Goal: Information Seeking & Learning: Learn about a topic

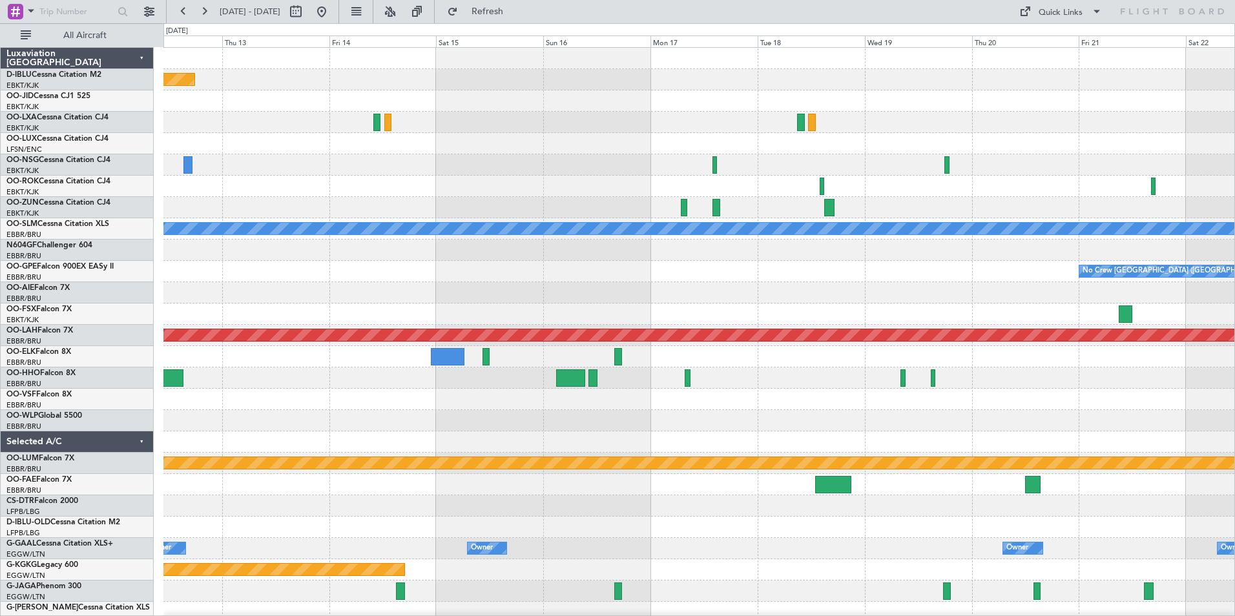
drag, startPoint x: 369, startPoint y: 15, endPoint x: 535, endPoint y: 48, distance: 168.6
click at [332, 15] on button at bounding box center [321, 11] width 21 height 21
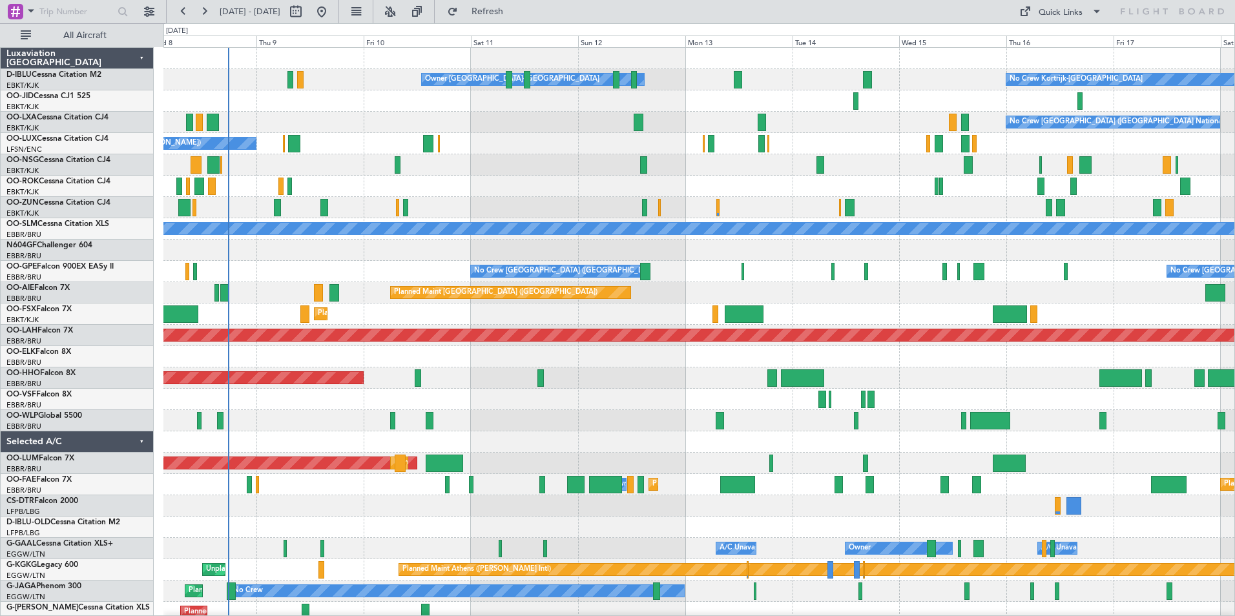
click at [414, 404] on div "Owner [GEOGRAPHIC_DATA]-[GEOGRAPHIC_DATA] No Crew Kortrijk-[GEOGRAPHIC_DATA] No…" at bounding box center [698, 453] width 1071 height 810
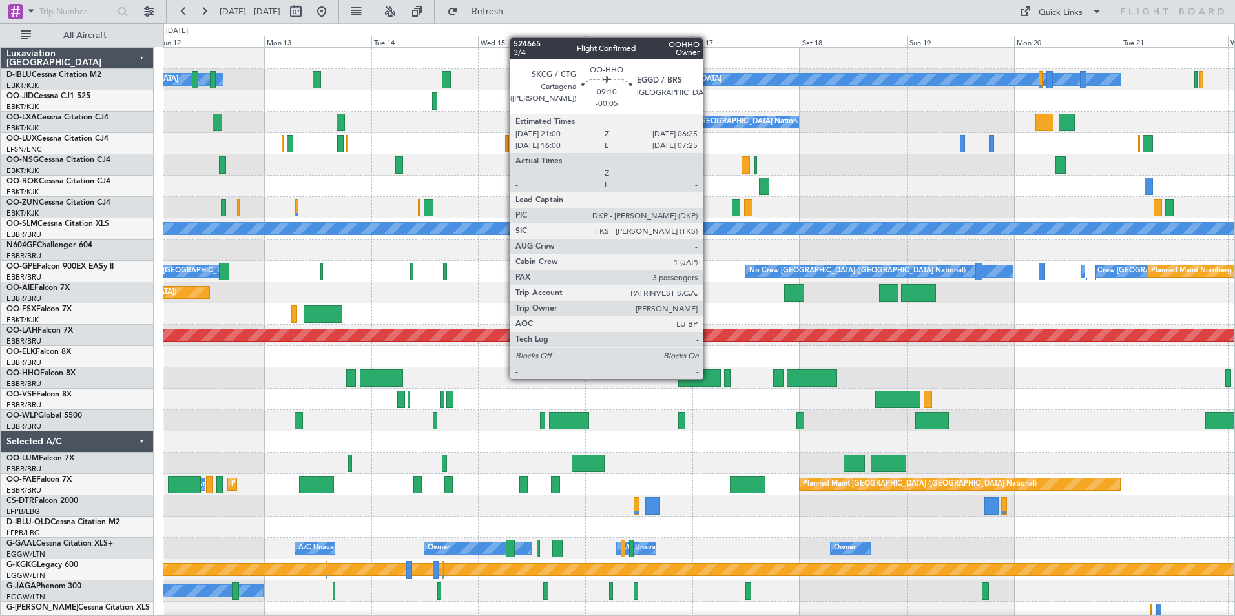
click at [529, 388] on div "Planned Maint Geneva (Cointrin)" at bounding box center [698, 377] width 1071 height 21
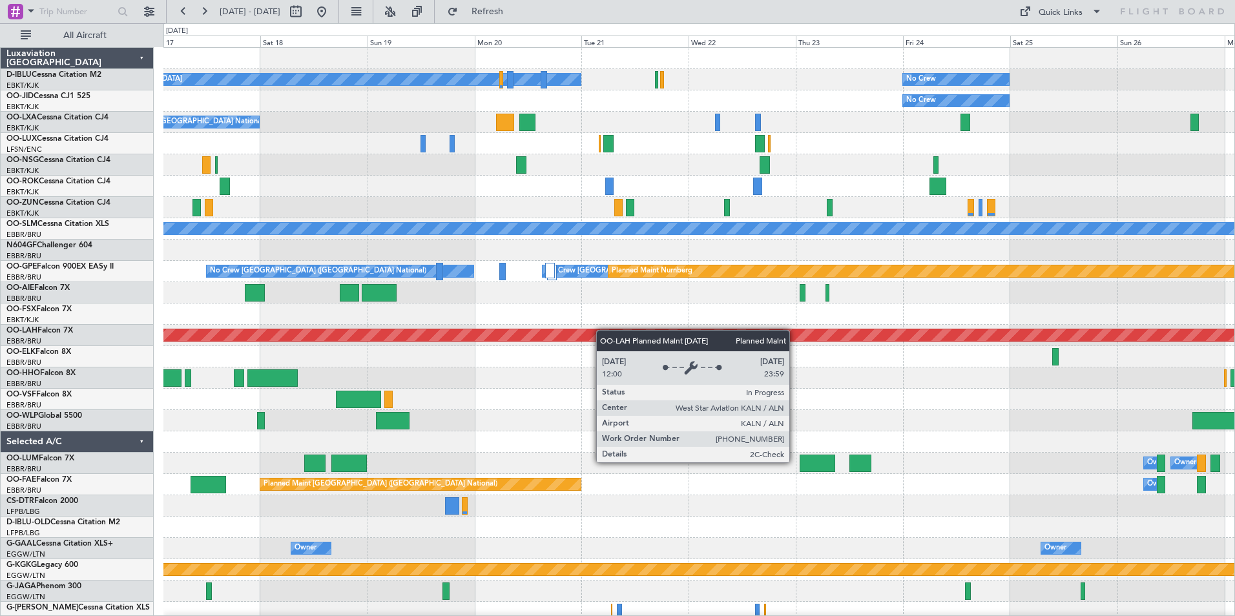
click at [585, 332] on div "No Crew Kortrijk-[GEOGRAPHIC_DATA] No Crew No Crew No Crew [GEOGRAPHIC_DATA] (B…" at bounding box center [698, 485] width 1071 height 874
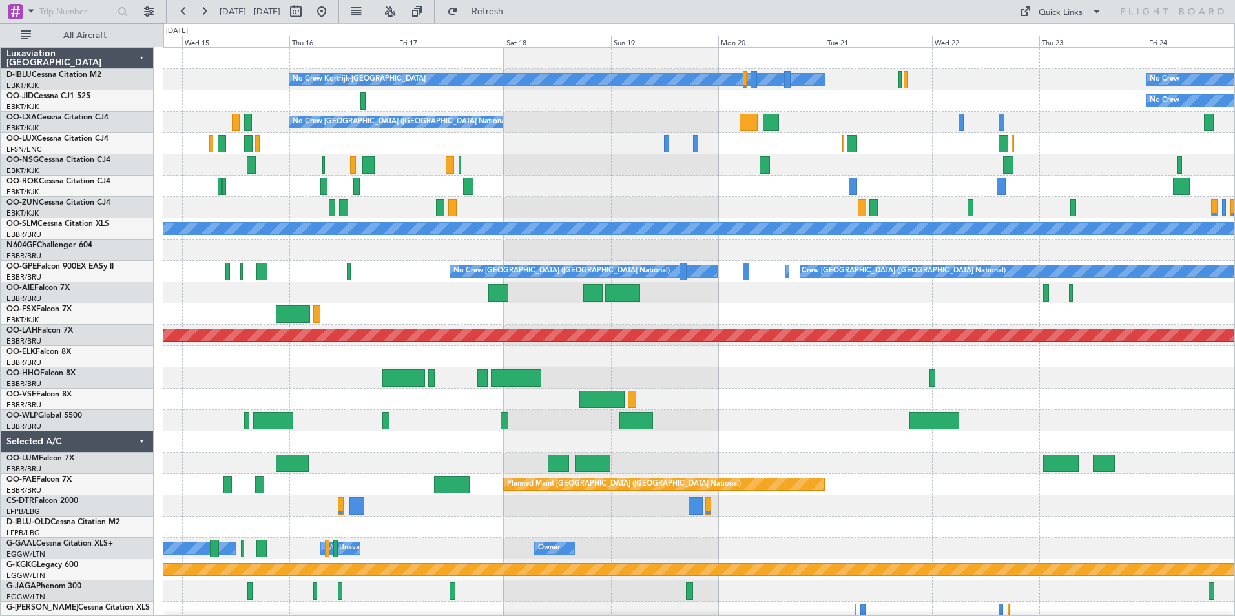
click at [878, 411] on div "No Crew Kortrijk-[GEOGRAPHIC_DATA] No Crew Owner [GEOGRAPHIC_DATA]-[GEOGRAPHIC_…" at bounding box center [698, 453] width 1071 height 810
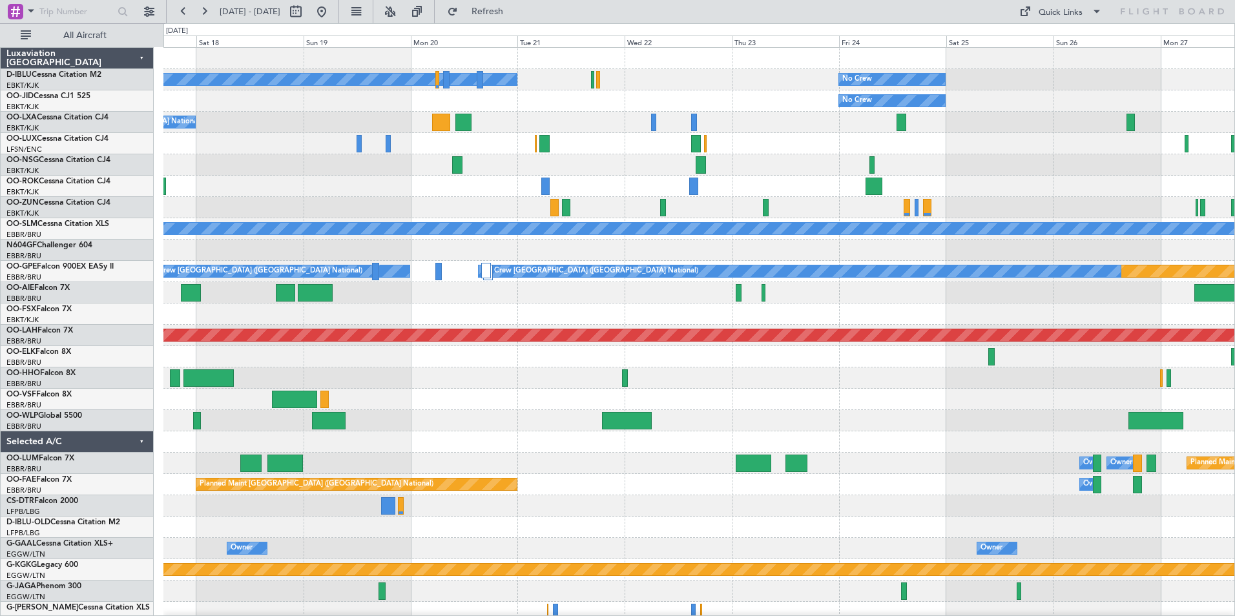
click at [353, 313] on div "No Crew Kortrijk-[GEOGRAPHIC_DATA] No Crew No Crew No Crew [GEOGRAPHIC_DATA] (B…" at bounding box center [698, 485] width 1071 height 874
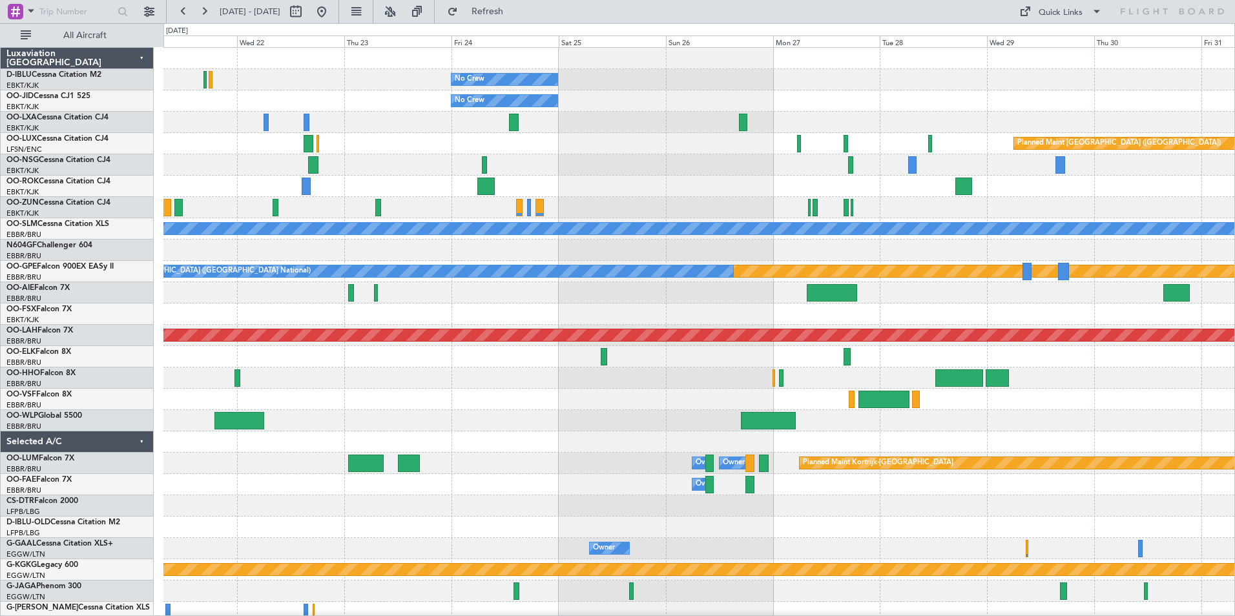
click at [642, 351] on div "No Crew No Crew Kortrijk-[GEOGRAPHIC_DATA] No Crew Planned Maint [GEOGRAPHIC_DA…" at bounding box center [698, 453] width 1071 height 810
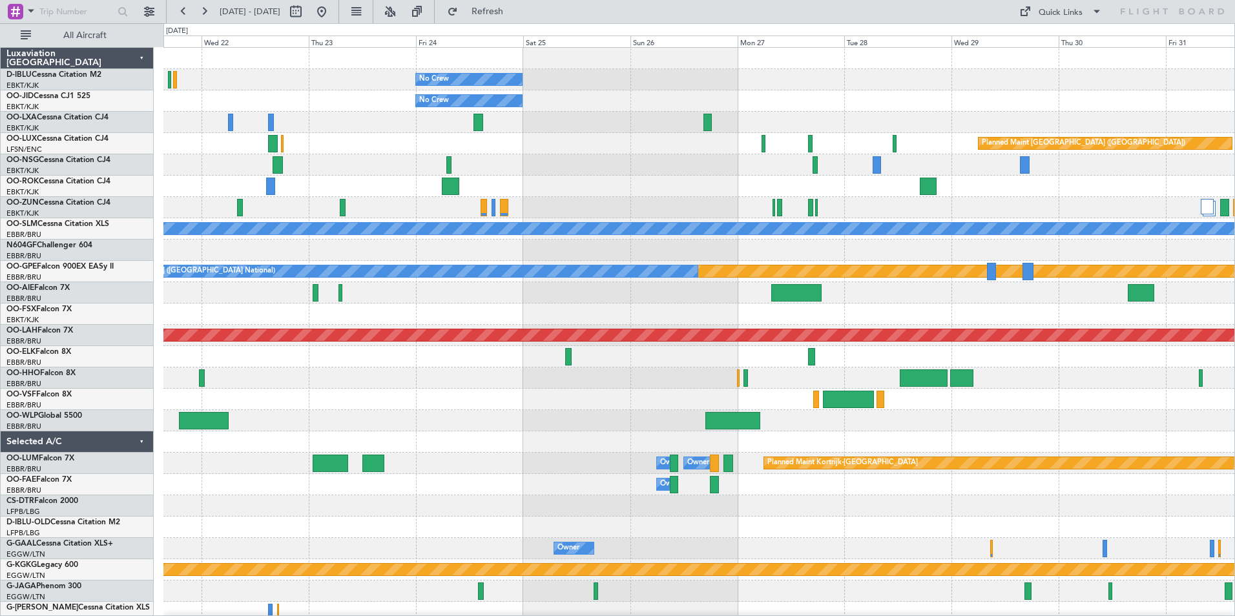
click at [531, 370] on div "No Crew No Crew Kortrijk-[GEOGRAPHIC_DATA] No Crew Planned Maint [GEOGRAPHIC_DA…" at bounding box center [698, 453] width 1071 height 810
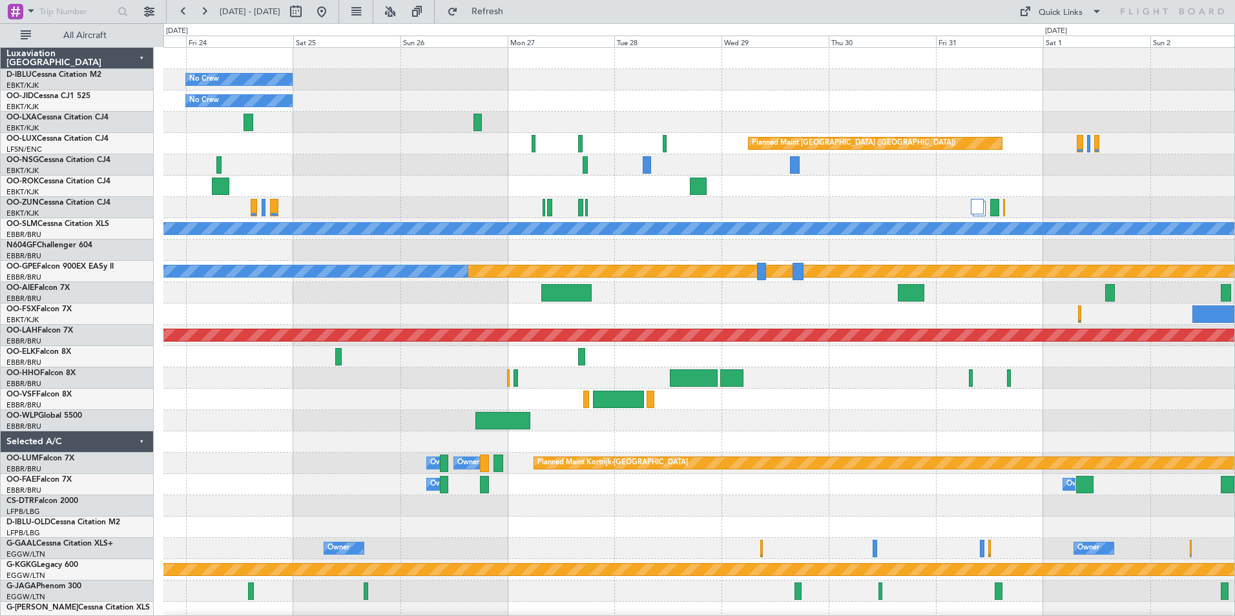
click at [1005, 327] on div "No Crew No Crew Planned Maint [GEOGRAPHIC_DATA] ([GEOGRAPHIC_DATA]) A/C Unavail…" at bounding box center [698, 474] width 1071 height 852
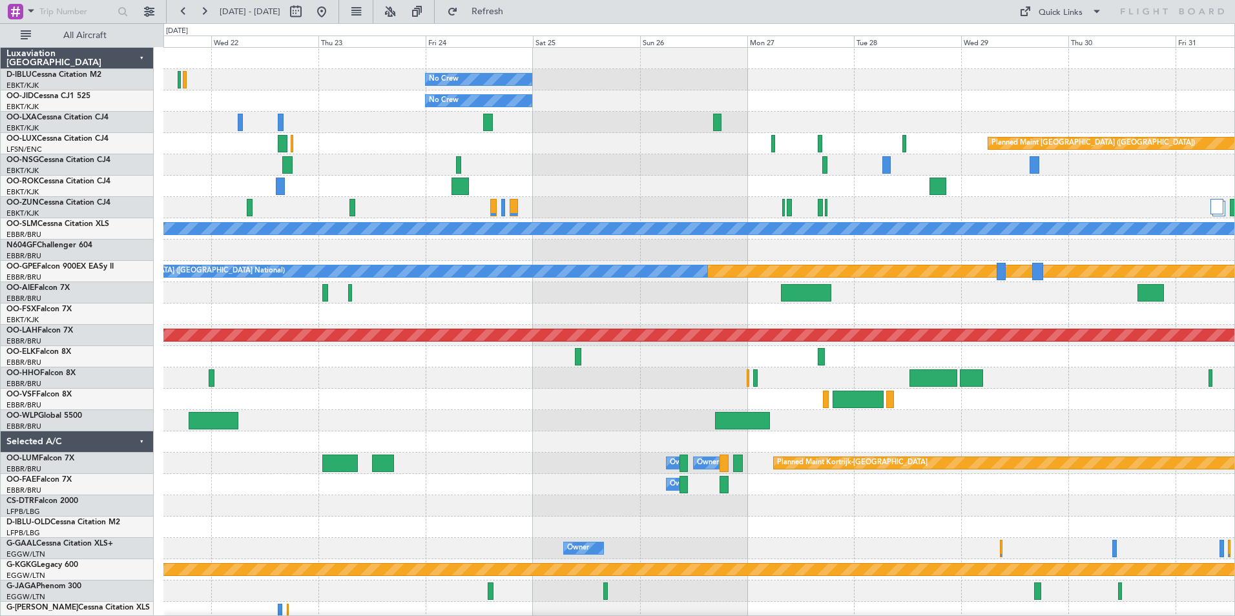
click at [1011, 324] on div at bounding box center [698, 313] width 1071 height 21
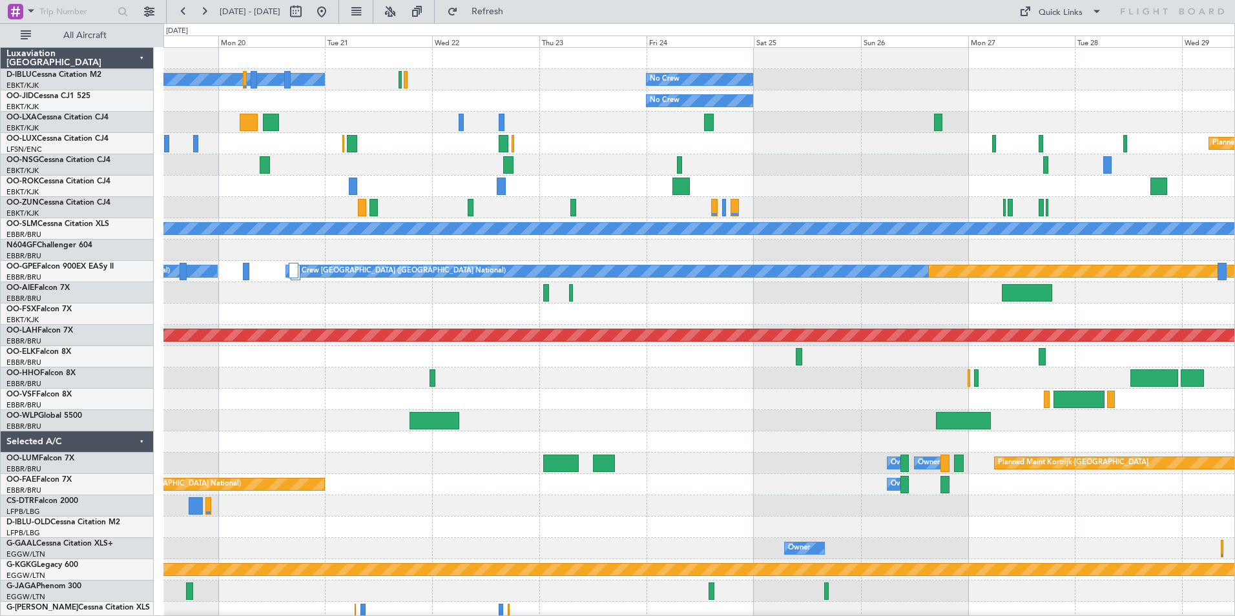
click at [894, 316] on div "No Crew No Crew Kortrijk-[GEOGRAPHIC_DATA] No Crew No Crew [GEOGRAPHIC_DATA] (B…" at bounding box center [698, 453] width 1071 height 810
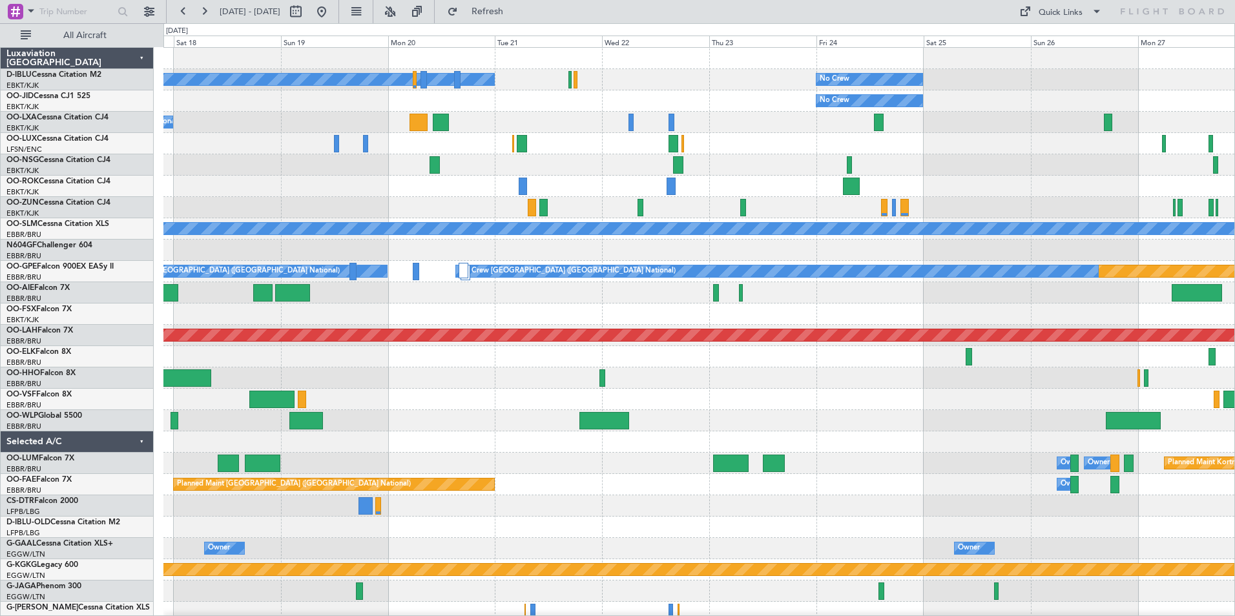
click at [958, 307] on div at bounding box center [698, 313] width 1071 height 21
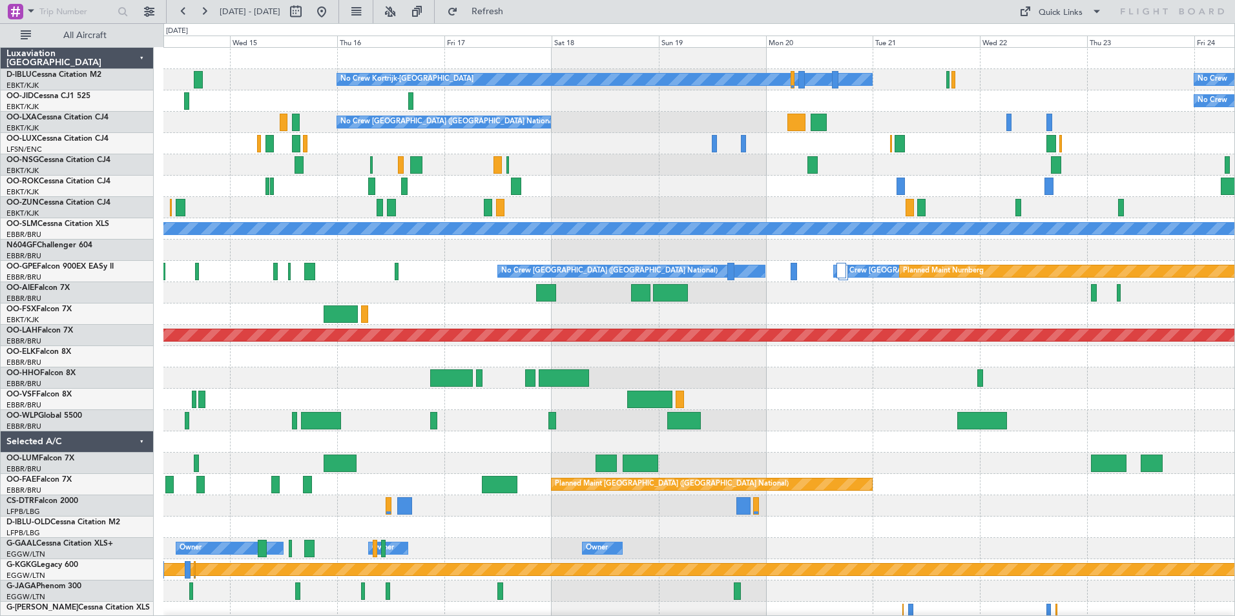
click at [971, 397] on div "No Crew Kortrijk-[GEOGRAPHIC_DATA] No Crew Owner [GEOGRAPHIC_DATA]-[GEOGRAPHIC_…" at bounding box center [698, 453] width 1071 height 810
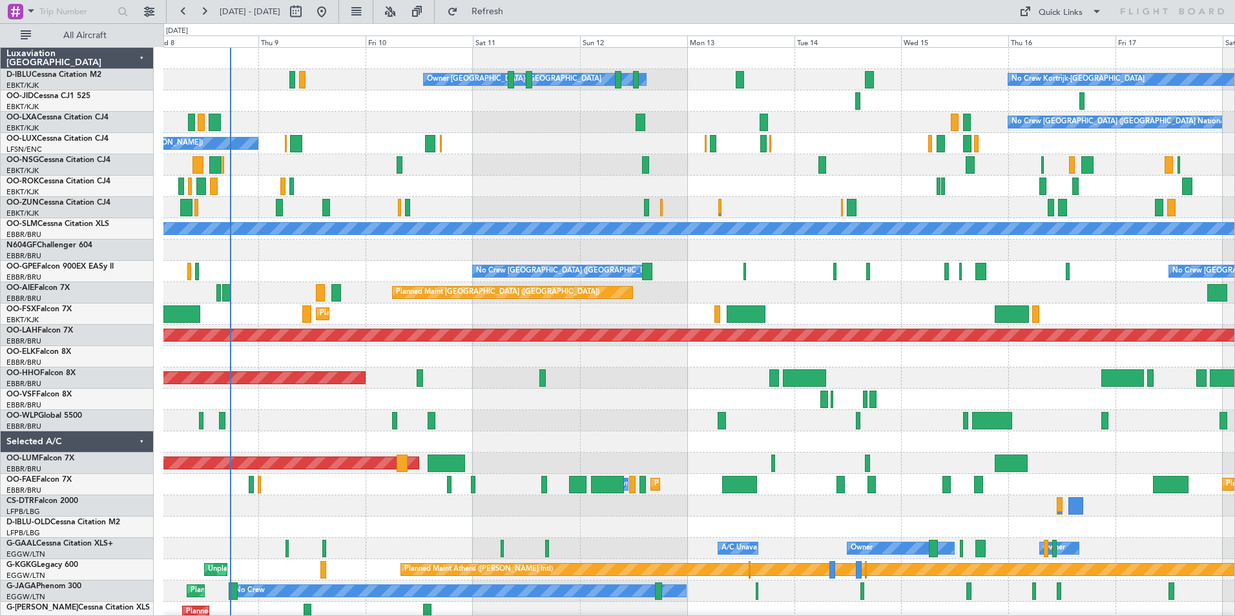
click at [1078, 412] on div "No Crew Kortrijk-[GEOGRAPHIC_DATA] Owner [GEOGRAPHIC_DATA]-[GEOGRAPHIC_DATA] No…" at bounding box center [698, 485] width 1071 height 874
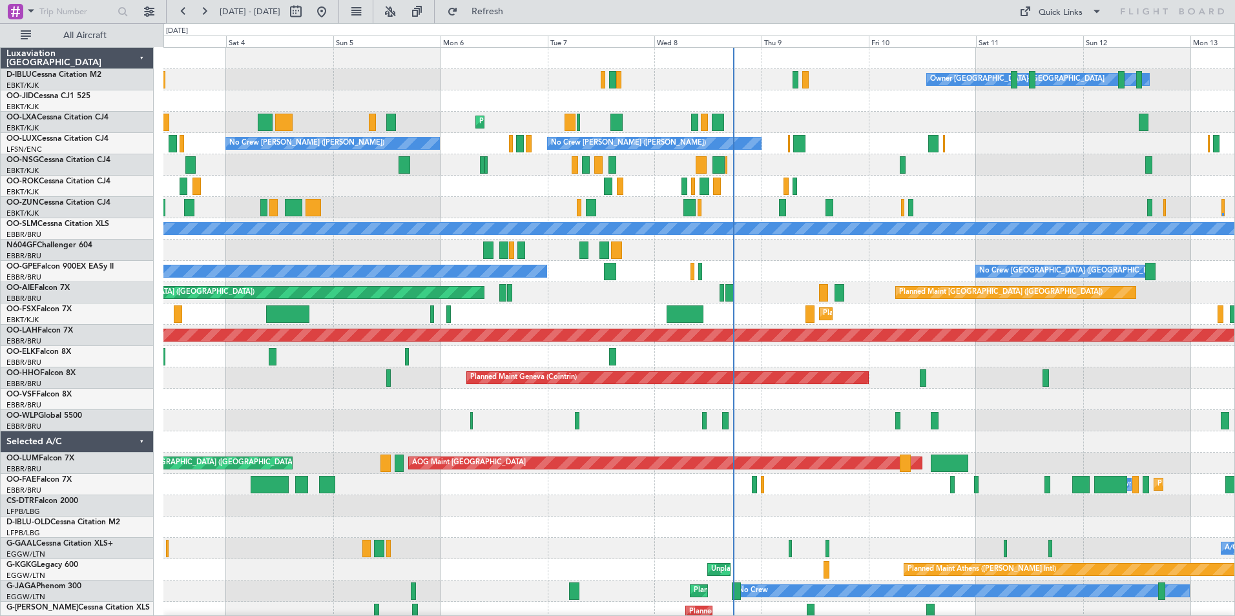
click at [1076, 393] on div "Owner [GEOGRAPHIC_DATA]-[GEOGRAPHIC_DATA] Planned Maint [GEOGRAPHIC_DATA]-[GEOG…" at bounding box center [698, 485] width 1071 height 874
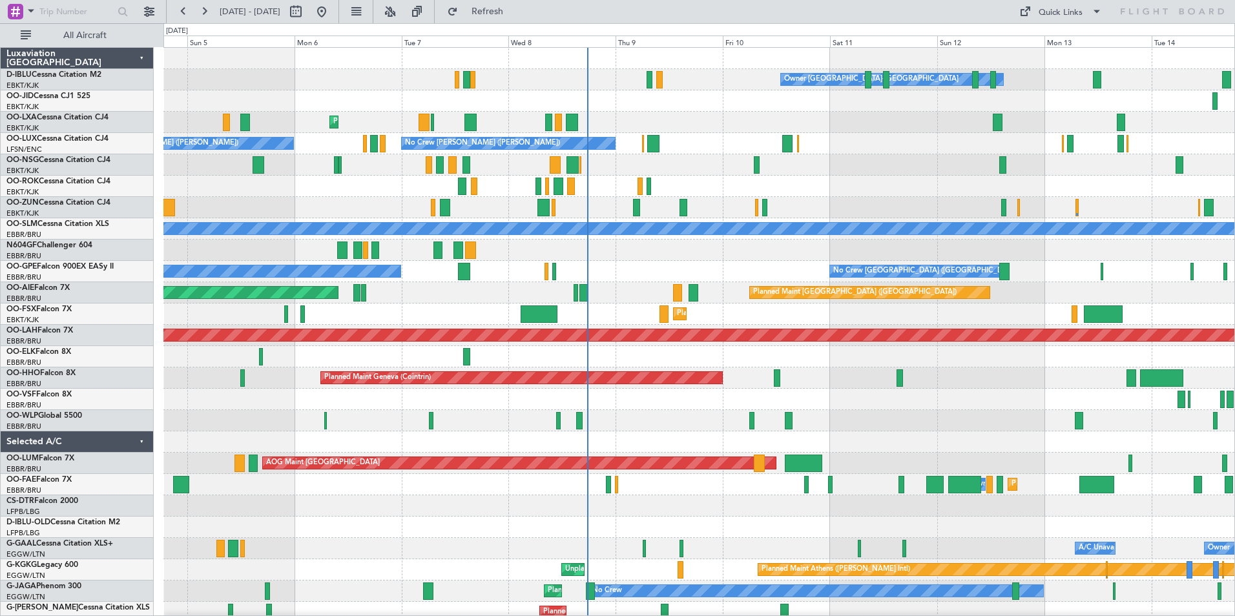
click at [612, 325] on div "Owner [GEOGRAPHIC_DATA]-[GEOGRAPHIC_DATA] No Crew Kortrijk-[GEOGRAPHIC_DATA] Pl…" at bounding box center [698, 453] width 1071 height 810
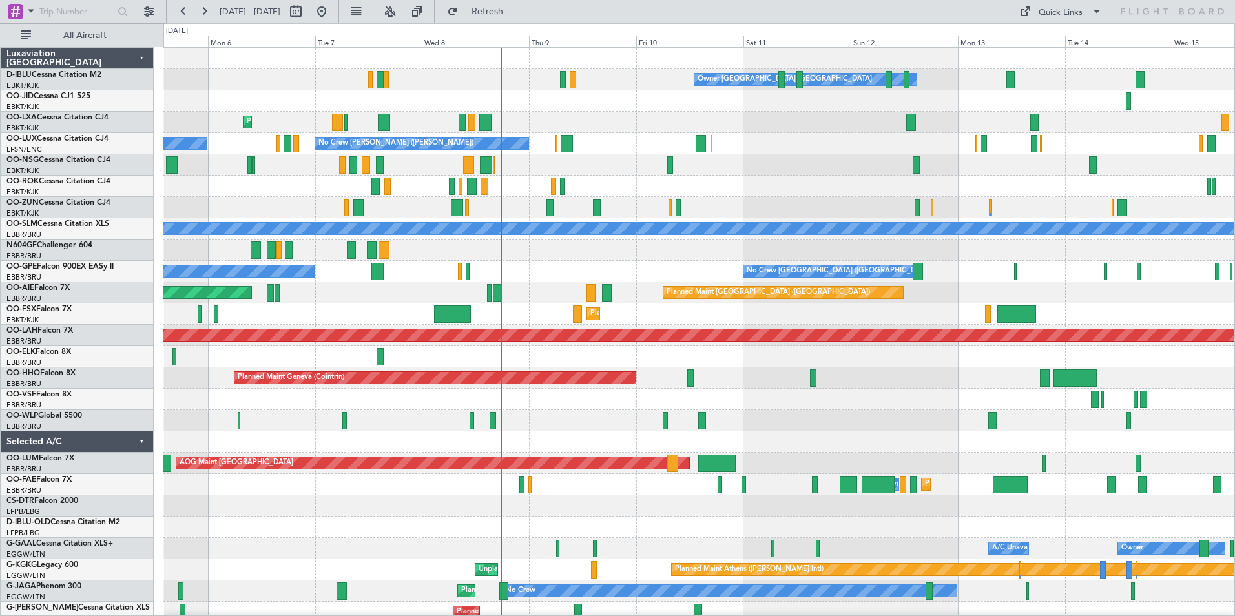
click at [687, 375] on div "Owner [GEOGRAPHIC_DATA]-[GEOGRAPHIC_DATA] No Crew Kortrijk-[GEOGRAPHIC_DATA] Pl…" at bounding box center [698, 453] width 1071 height 810
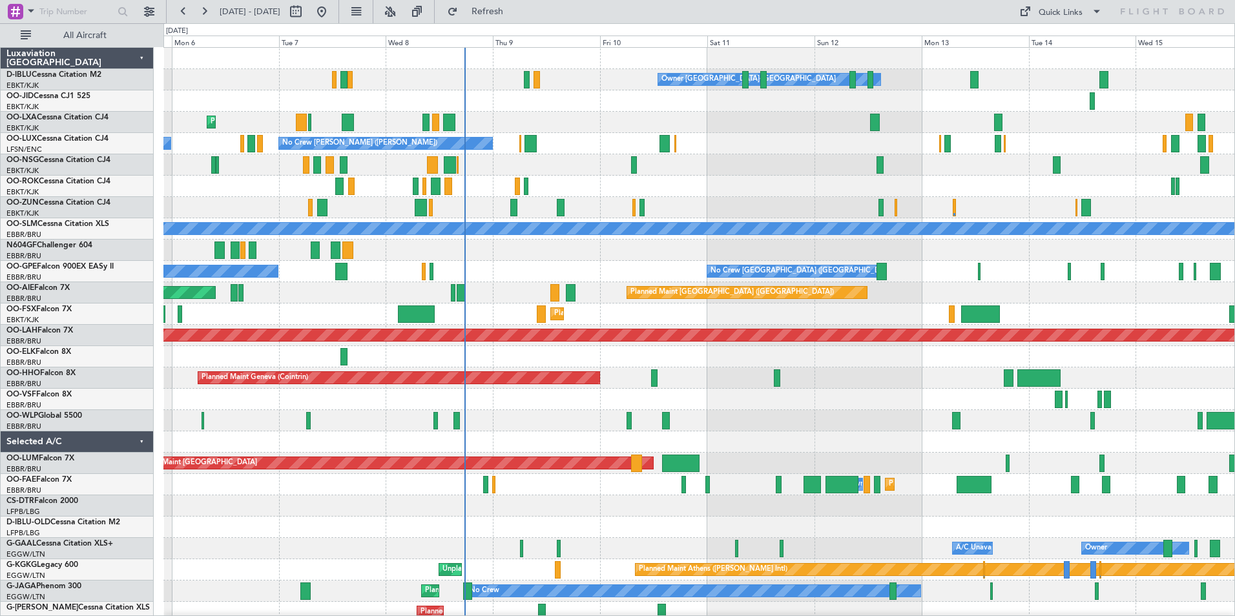
click at [704, 387] on div "Planned Maint Geneva (Cointrin)" at bounding box center [698, 377] width 1071 height 21
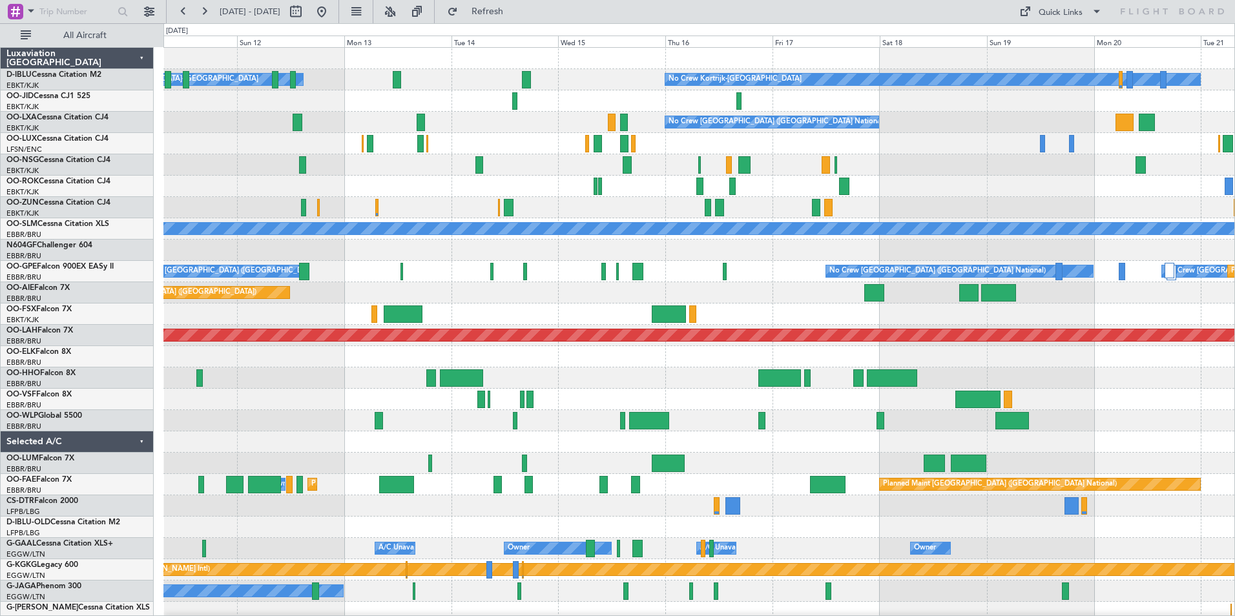
click at [159, 212] on div "Owner [GEOGRAPHIC_DATA]-[GEOGRAPHIC_DATA] No Crew Kortrijk-[GEOGRAPHIC_DATA] No…" at bounding box center [617, 319] width 1235 height 593
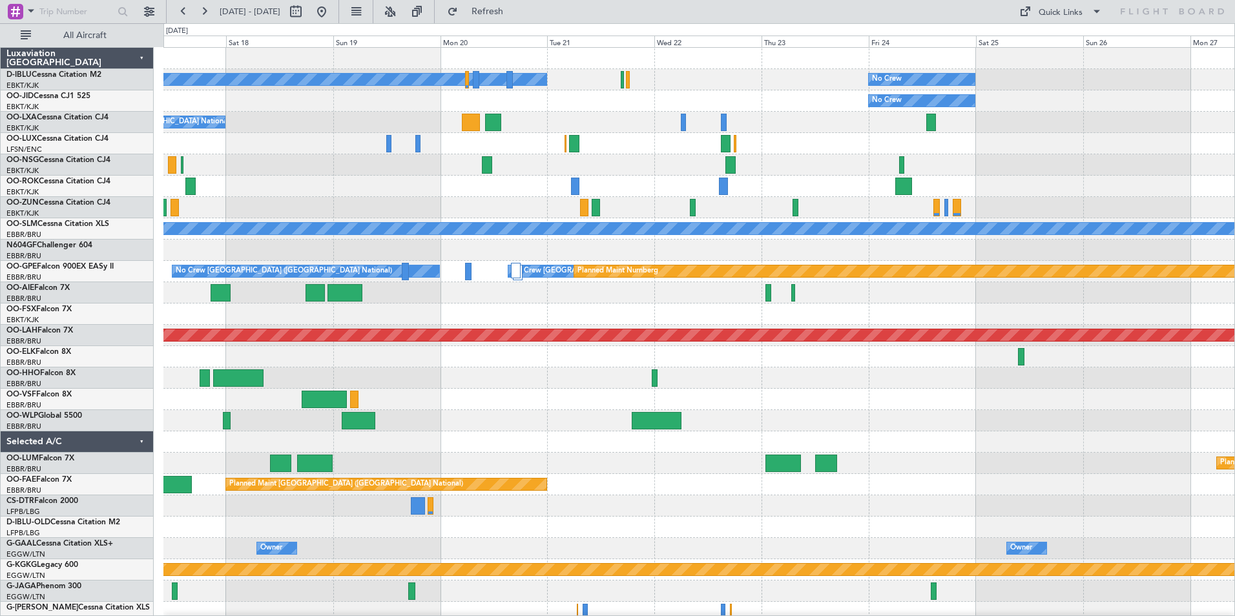
click at [209, 278] on div "No Crew Kortrijk-[GEOGRAPHIC_DATA] No Crew No Crew No Crew [GEOGRAPHIC_DATA] (B…" at bounding box center [698, 474] width 1071 height 852
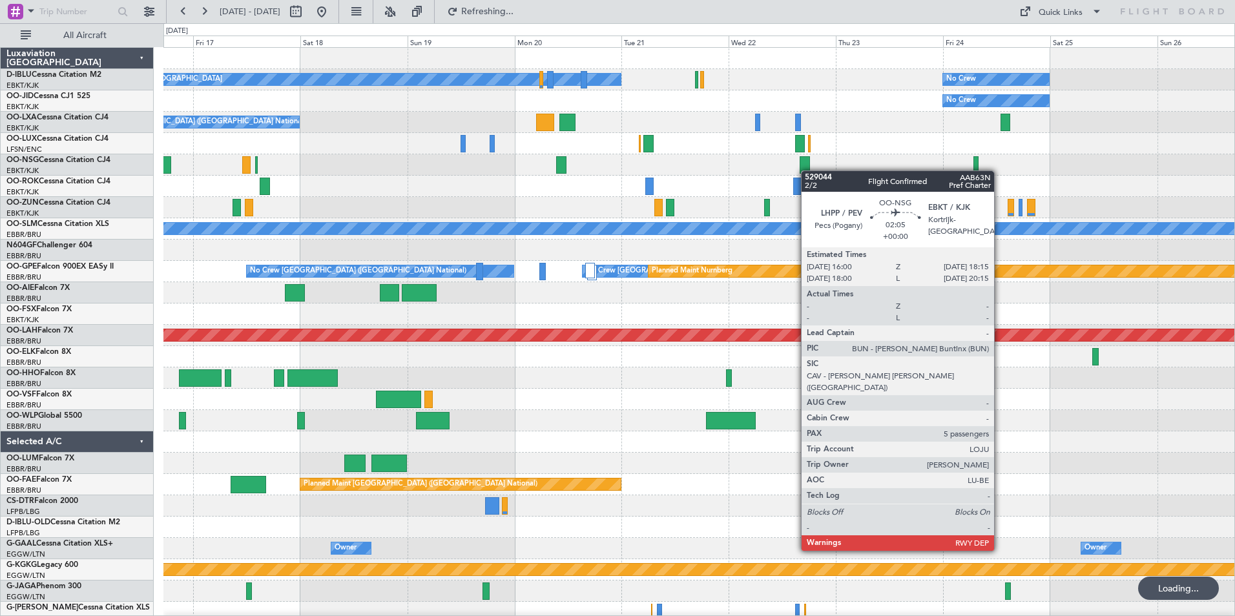
click at [807, 170] on div at bounding box center [804, 164] width 10 height 17
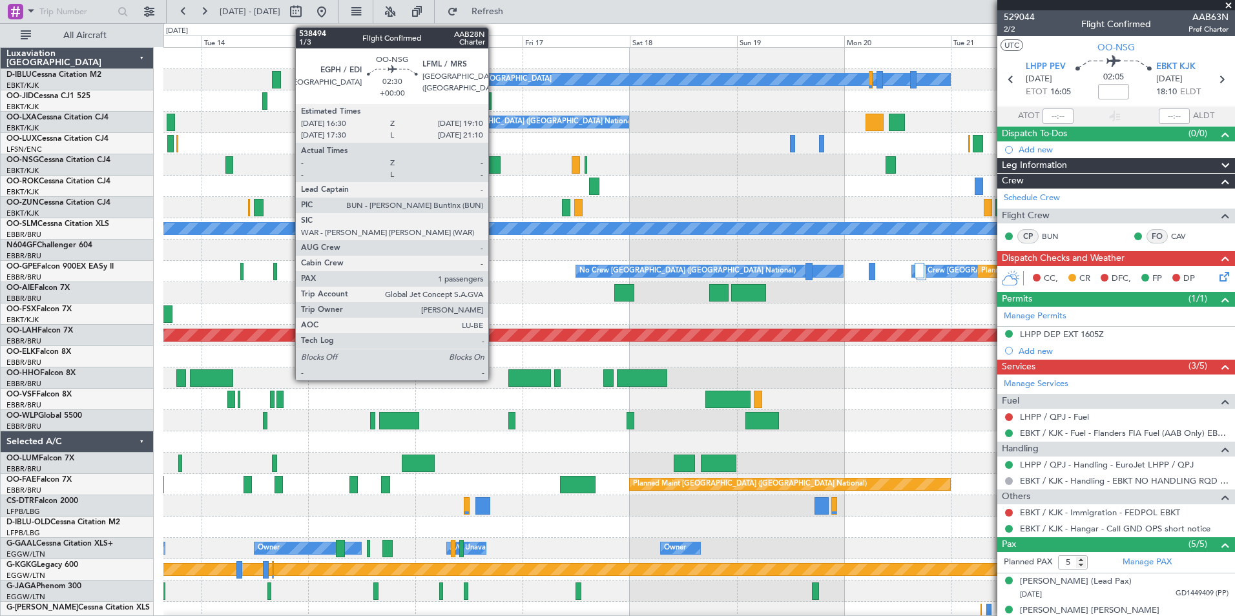
click at [494, 163] on div at bounding box center [494, 164] width 12 height 17
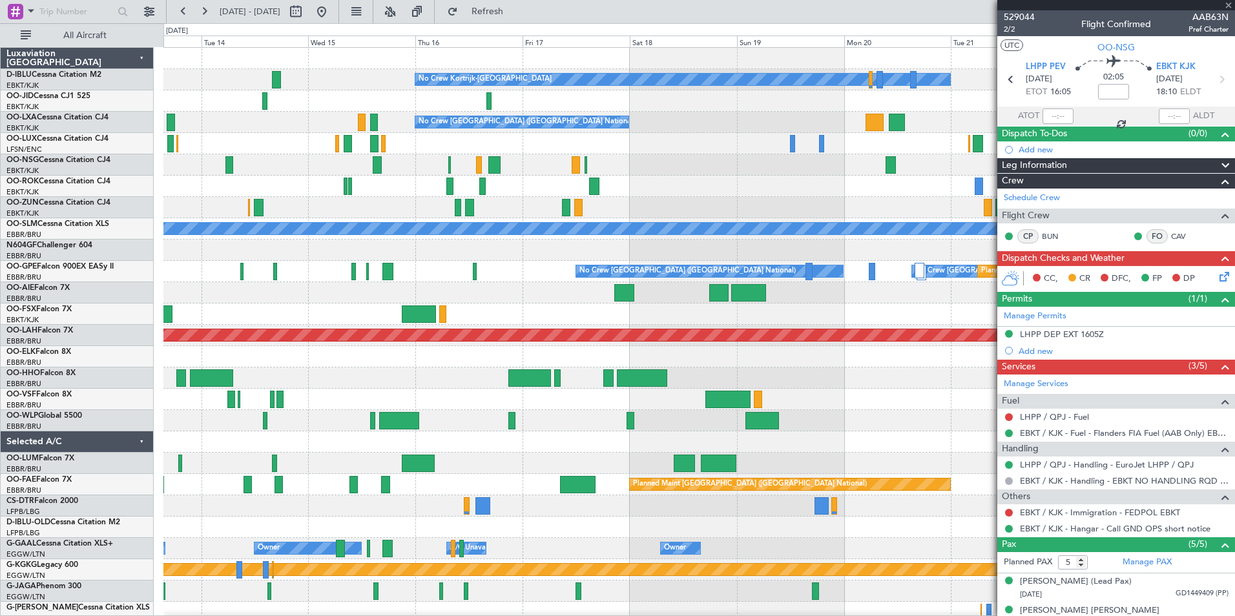
type input "1"
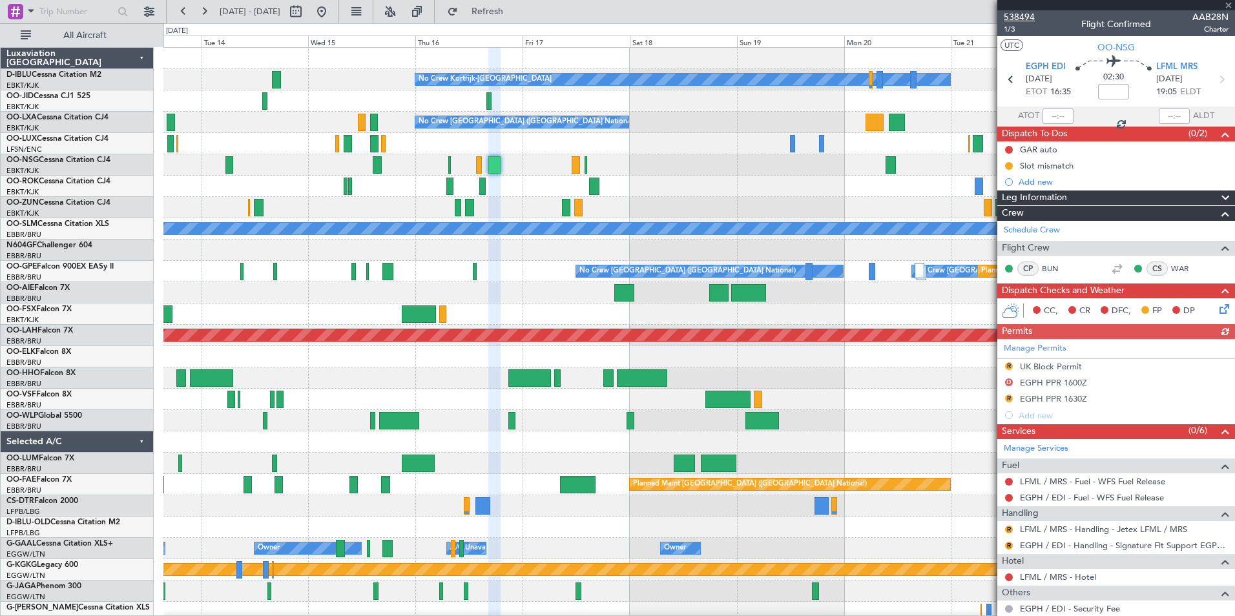
click at [1030, 16] on span "538494" at bounding box center [1018, 17] width 31 height 14
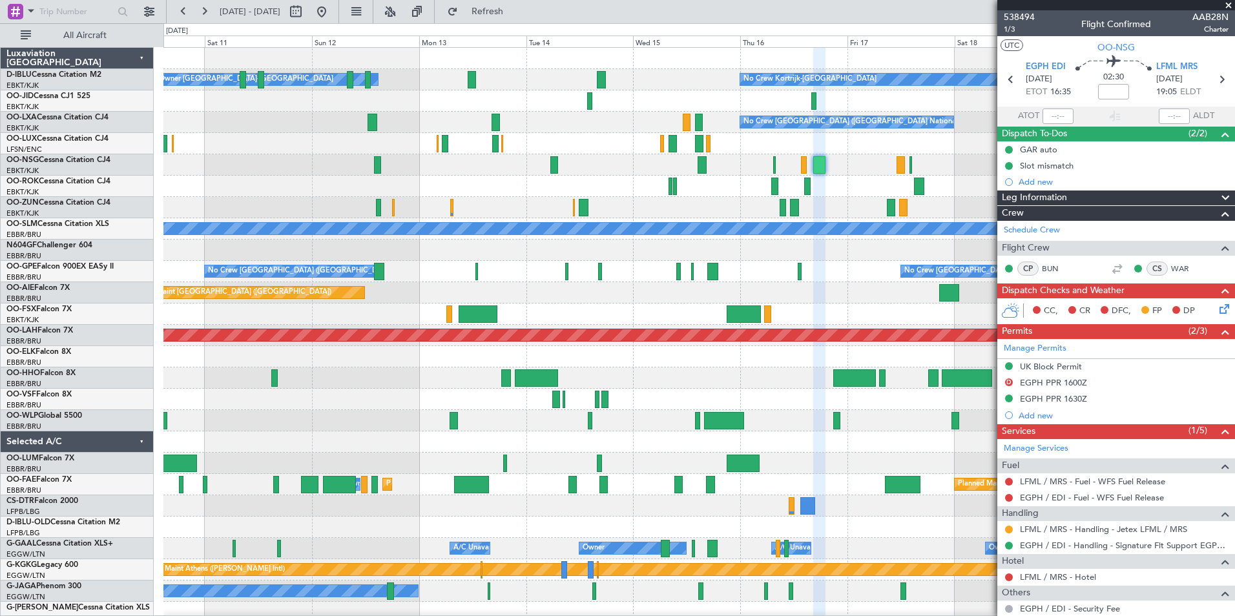
click at [910, 300] on div "Planned Maint [GEOGRAPHIC_DATA] ([GEOGRAPHIC_DATA])" at bounding box center [698, 292] width 1071 height 21
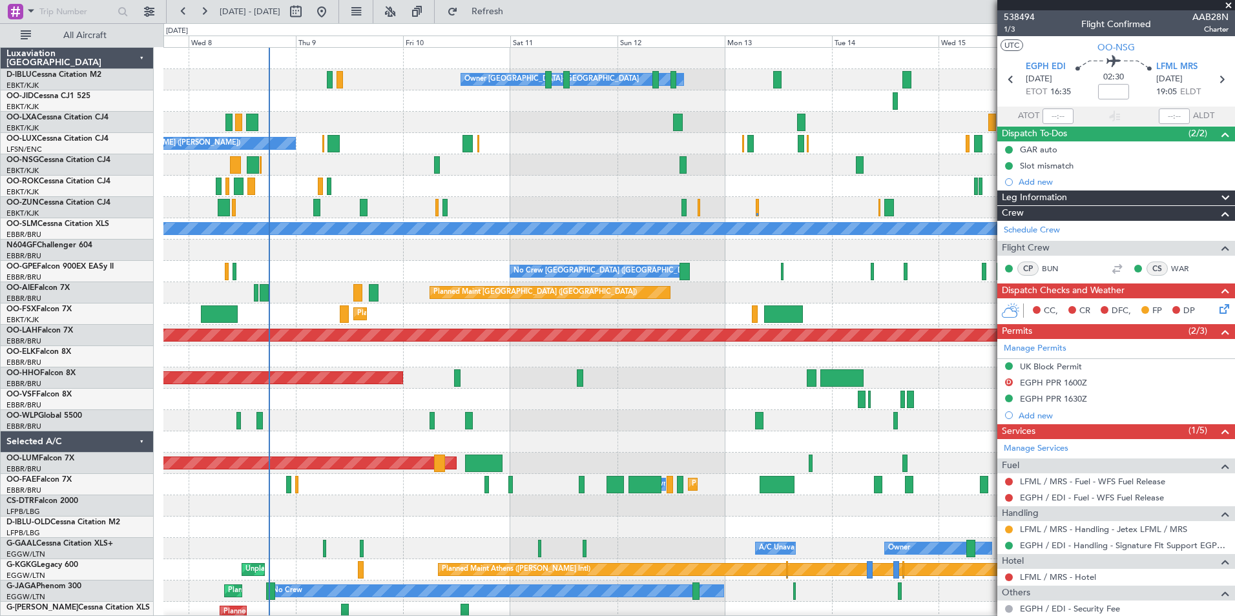
click at [870, 309] on div "No Crew Kortrijk-[GEOGRAPHIC_DATA] Owner [GEOGRAPHIC_DATA]-[GEOGRAPHIC_DATA] No…" at bounding box center [698, 485] width 1071 height 874
click at [650, 309] on div "Planned Maint Kortrijk-[GEOGRAPHIC_DATA]" at bounding box center [698, 313] width 1071 height 21
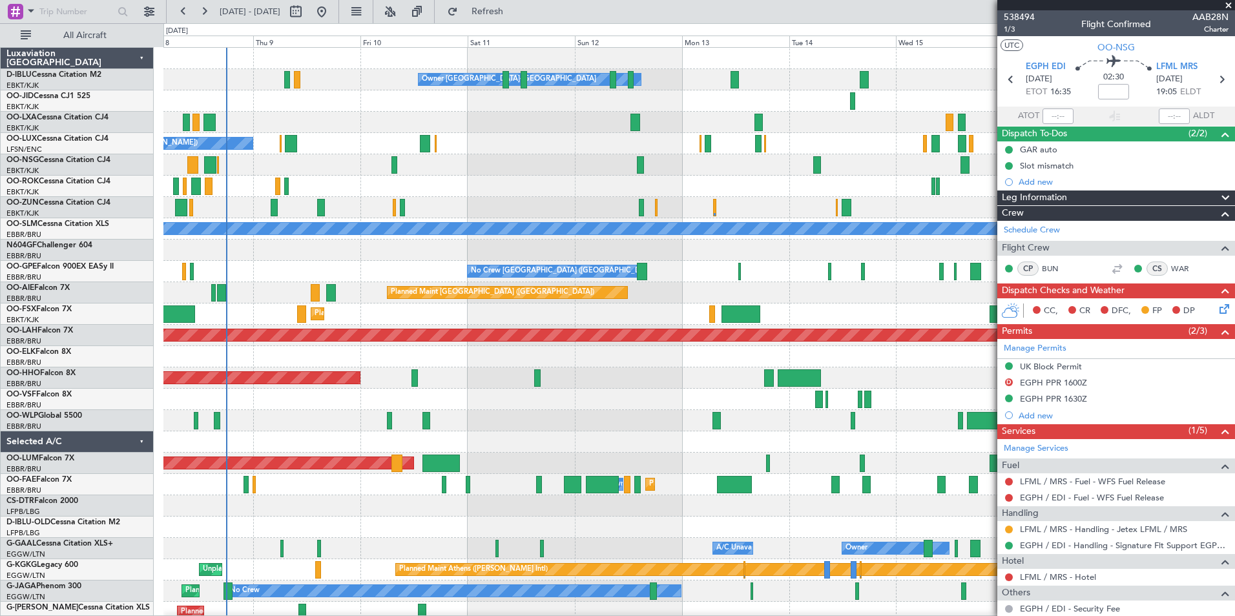
click at [447, 305] on div "No Crew Kortrijk-[GEOGRAPHIC_DATA] Owner [GEOGRAPHIC_DATA]-[GEOGRAPHIC_DATA] No…" at bounding box center [698, 485] width 1071 height 874
